Goal: Task Accomplishment & Management: Manage account settings

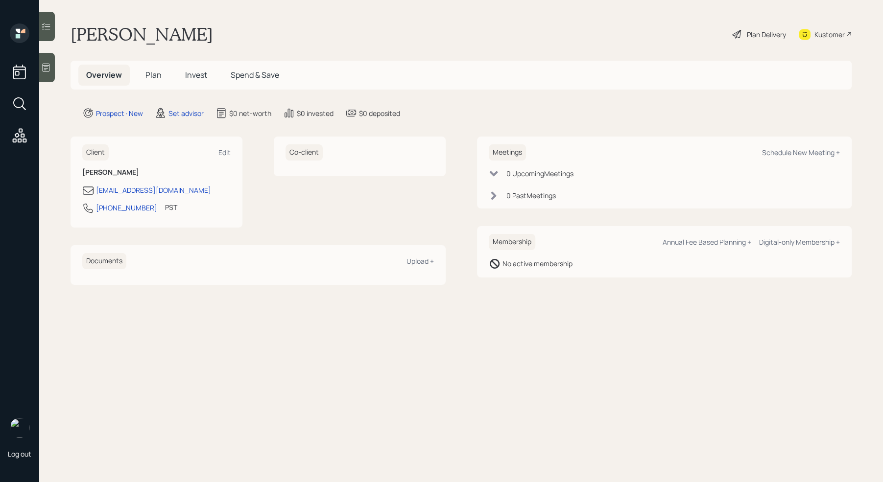
click at [37, 64] on div "Log out" at bounding box center [19, 241] width 39 height 482
click at [42, 66] on icon at bounding box center [46, 68] width 10 height 10
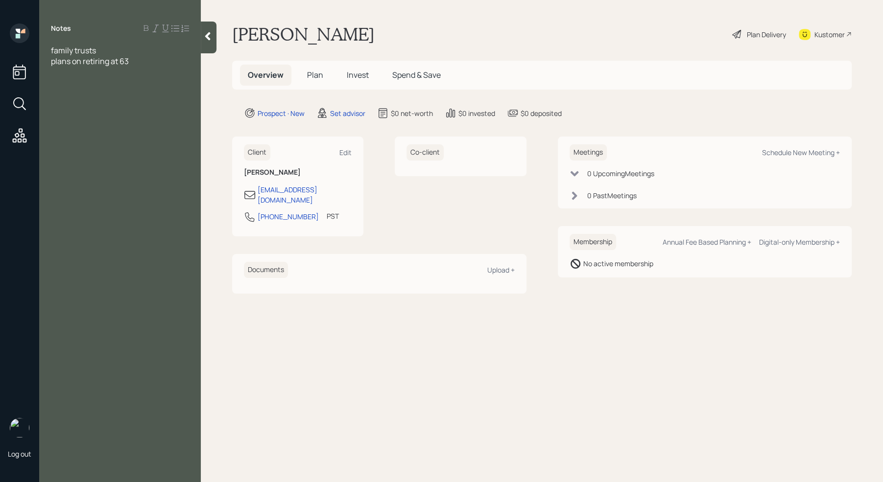
click at [105, 50] on div "family trusts" at bounding box center [120, 50] width 138 height 11
click at [155, 71] on div "plans on retiring at 63" at bounding box center [120, 72] width 138 height 11
click at [75, 103] on div at bounding box center [120, 104] width 138 height 11
click at [105, 133] on div "Notes family trusts age [DEMOGRAPHIC_DATA] plans on retiring at 63 Assets 401k-…" at bounding box center [120, 247] width 162 height 447
click at [94, 124] on div "Pension" at bounding box center [120, 125] width 138 height 11
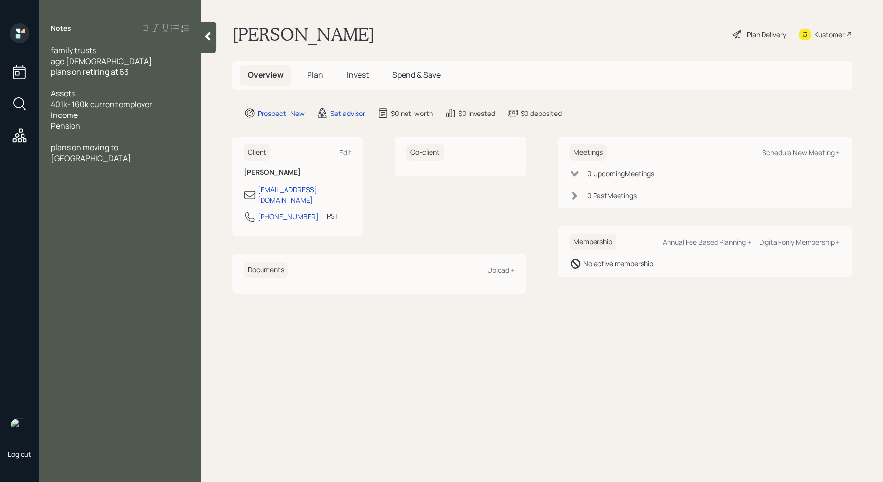
click at [166, 148] on div "plans on moving to [GEOGRAPHIC_DATA]" at bounding box center [120, 153] width 138 height 22
click at [169, 106] on div "401k- 160k current employer" at bounding box center [120, 104] width 138 height 11
click at [124, 111] on div "Savings" at bounding box center [120, 115] width 138 height 11
